Goal: Task Accomplishment & Management: Use online tool/utility

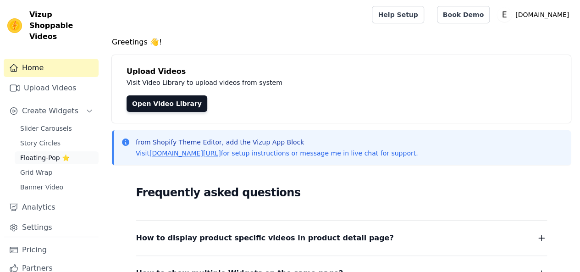
click at [50, 153] on span "Floating-Pop ⭐" at bounding box center [45, 157] width 50 height 9
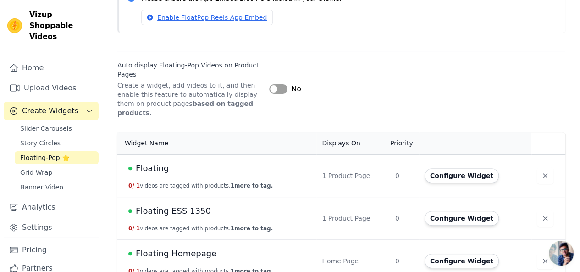
scroll to position [106, 0]
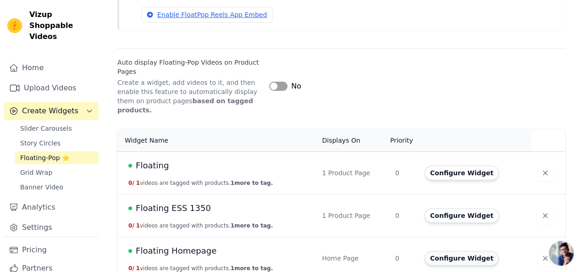
click at [456, 251] on button "Configure Widget" at bounding box center [462, 258] width 74 height 15
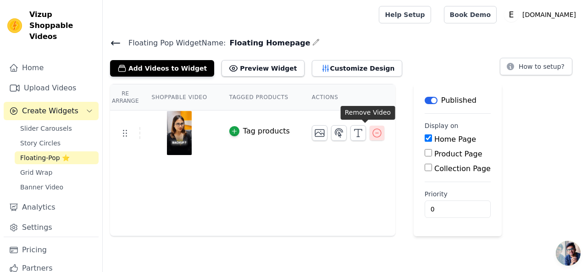
click at [372, 128] on icon "button" at bounding box center [377, 133] width 11 height 11
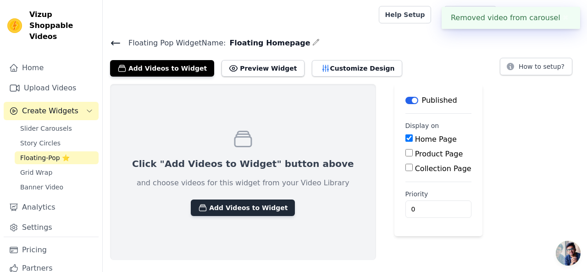
click at [232, 210] on button "Add Videos to Widget" at bounding box center [243, 208] width 104 height 17
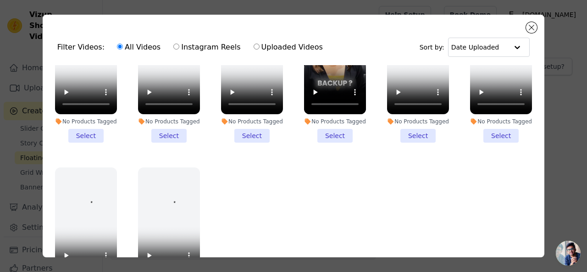
scroll to position [401, 0]
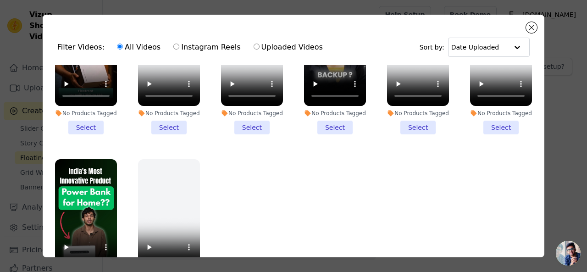
click at [254, 46] on input "Uploaded Videos" at bounding box center [257, 47] width 6 height 6
radio input "true"
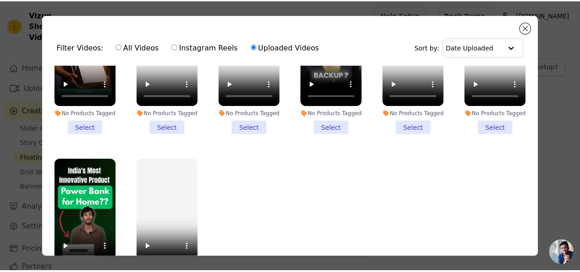
scroll to position [0, 0]
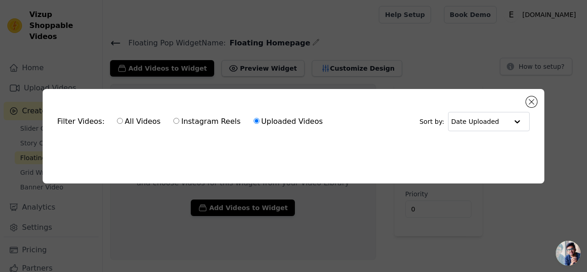
click at [198, 150] on ul at bounding box center [293, 146] width 487 height 15
click at [495, 118] on input "text" at bounding box center [479, 121] width 57 height 18
click at [533, 99] on button "Close modal" at bounding box center [531, 101] width 11 height 11
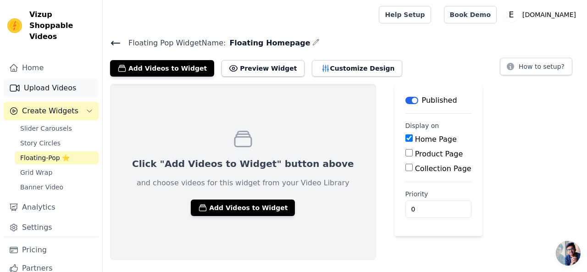
click at [39, 83] on link "Upload Videos" at bounding box center [51, 88] width 95 height 18
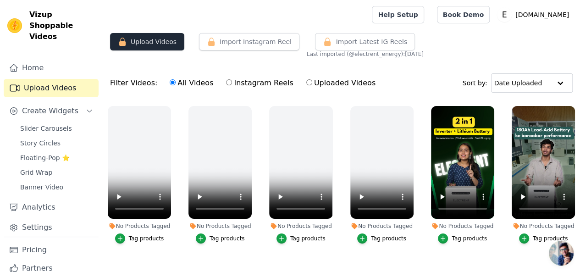
click at [159, 40] on button "Upload Videos" at bounding box center [147, 41] width 74 height 17
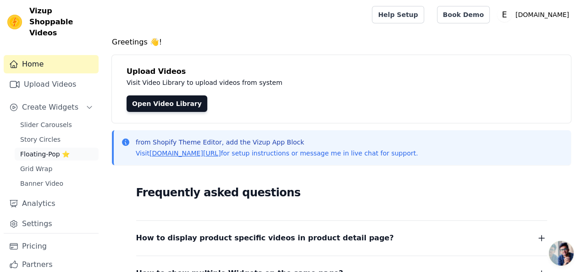
scroll to position [20, 0]
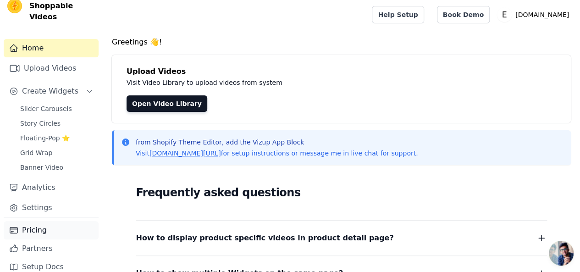
click at [43, 221] on link "Pricing" at bounding box center [51, 230] width 95 height 18
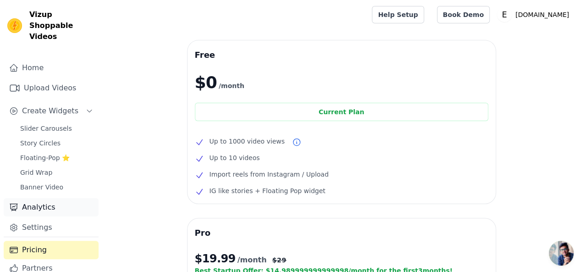
click at [42, 198] on link "Analytics" at bounding box center [51, 207] width 95 height 18
